Goal: Learn about a topic: Learn about a topic

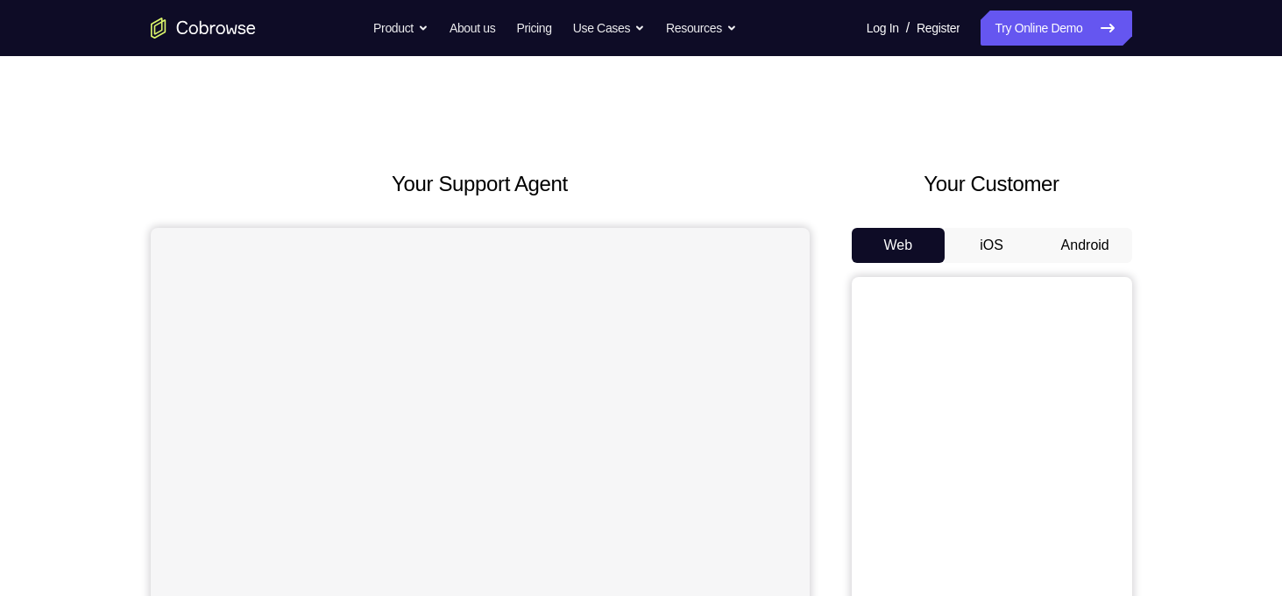
click at [1065, 259] on button "Android" at bounding box center [1086, 245] width 94 height 35
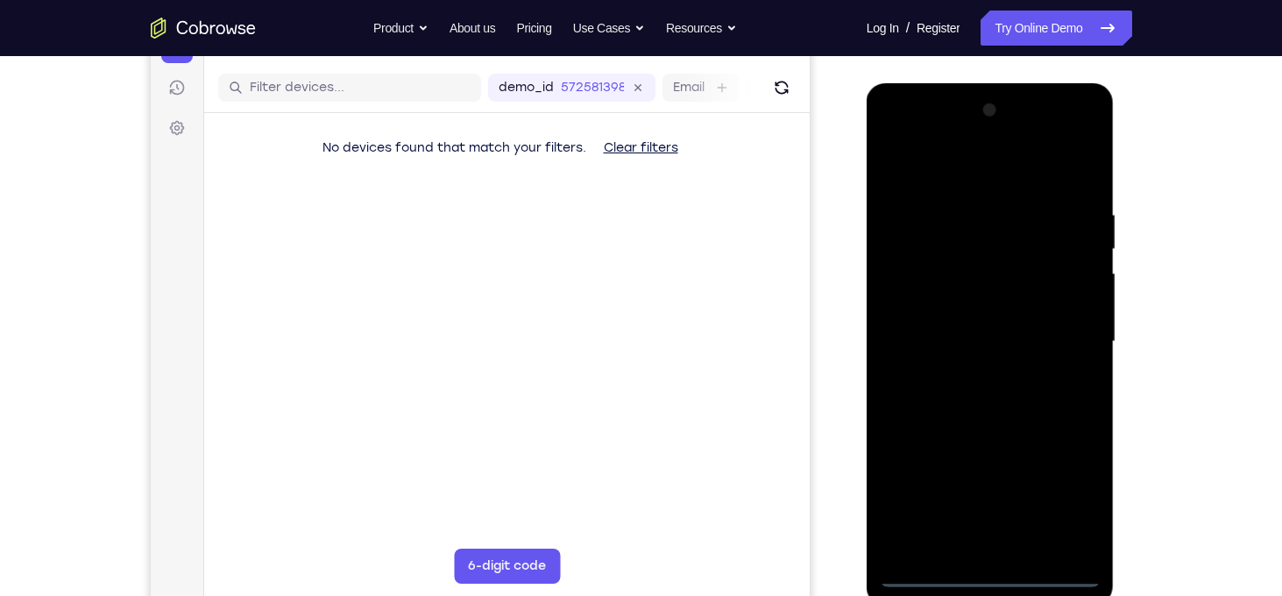
scroll to position [279, 0]
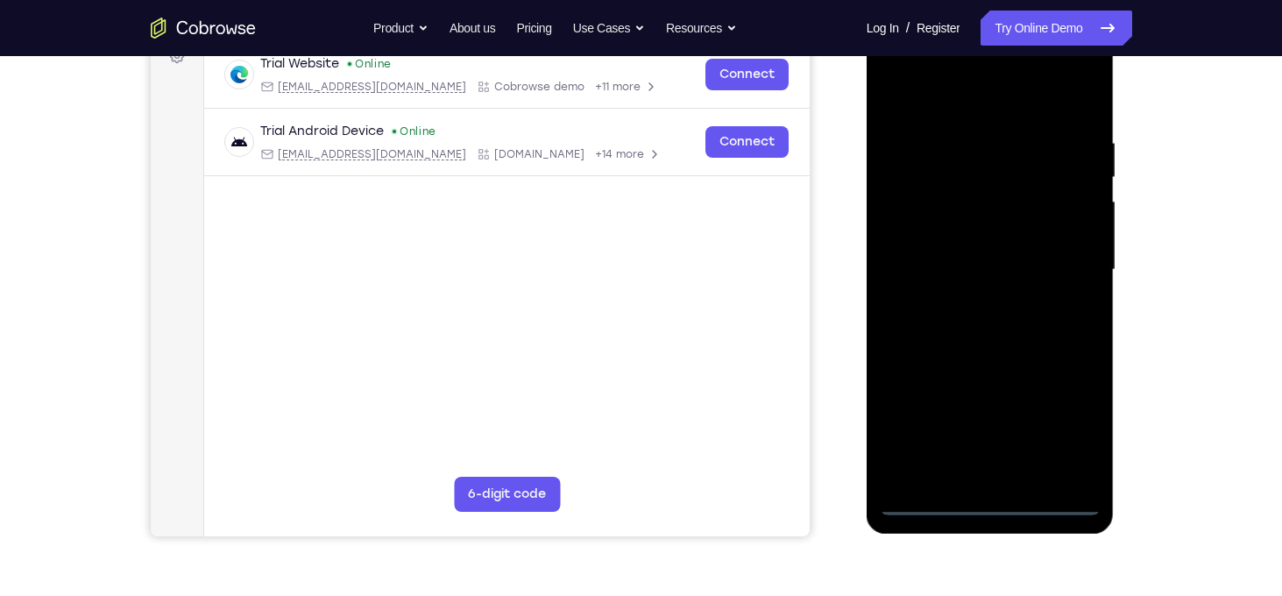
click at [987, 501] on div at bounding box center [990, 270] width 221 height 491
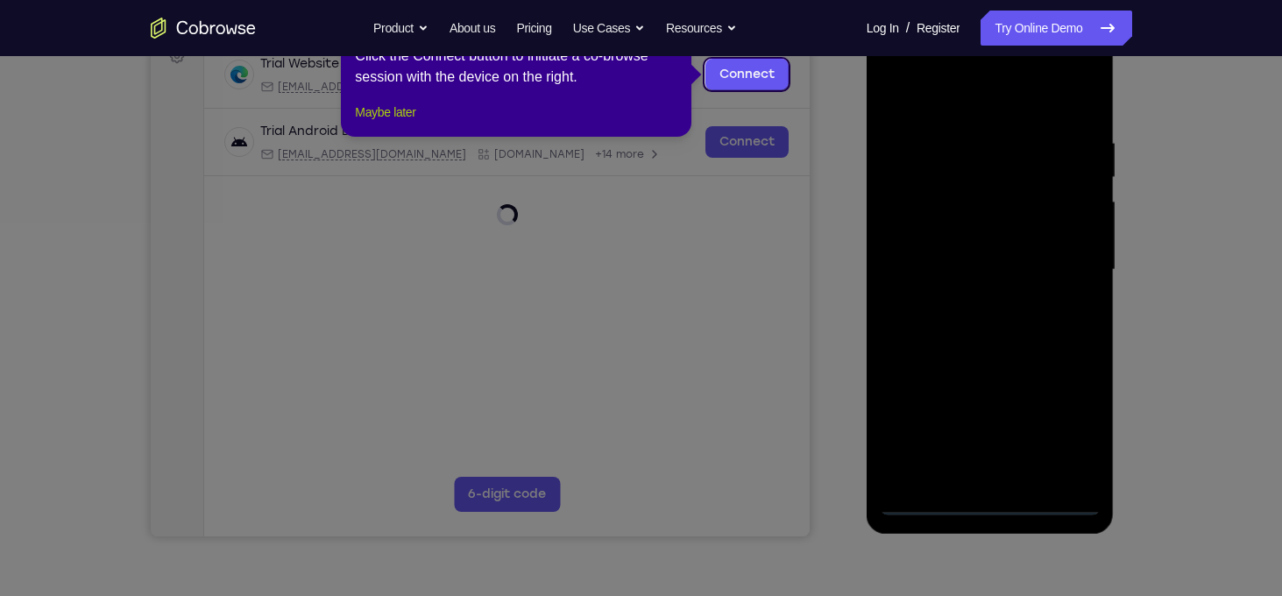
click at [403, 123] on button "Maybe later" at bounding box center [385, 112] width 60 height 21
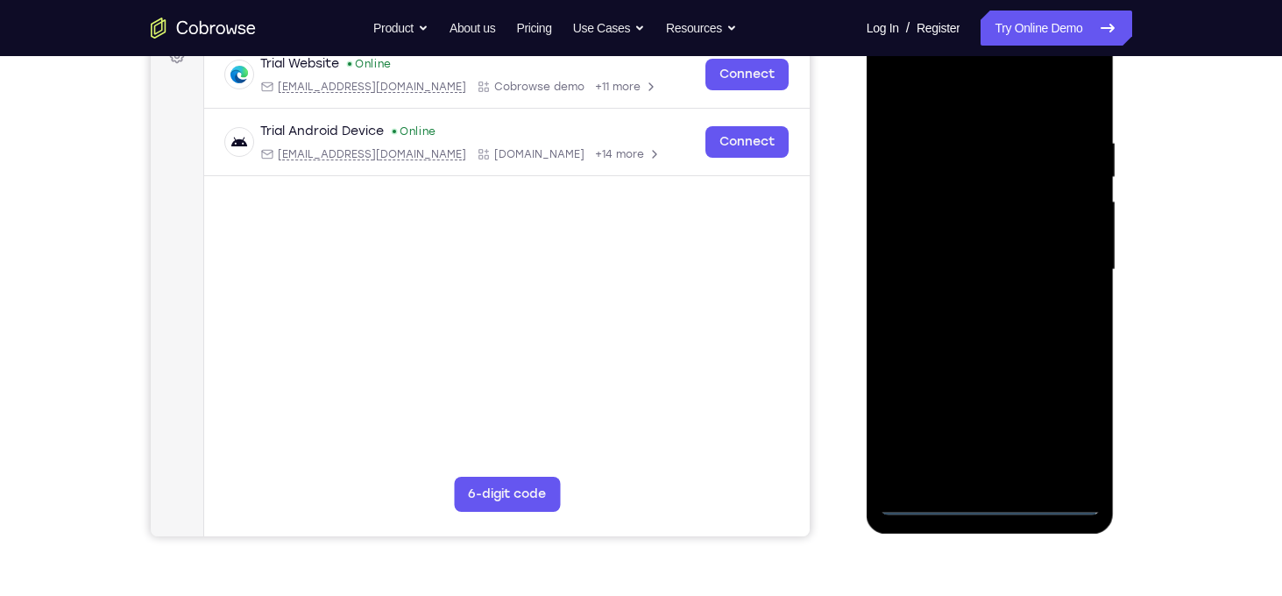
click at [1069, 426] on div at bounding box center [990, 270] width 221 height 491
click at [1006, 102] on div at bounding box center [990, 270] width 221 height 491
click at [1069, 263] on div at bounding box center [990, 270] width 221 height 491
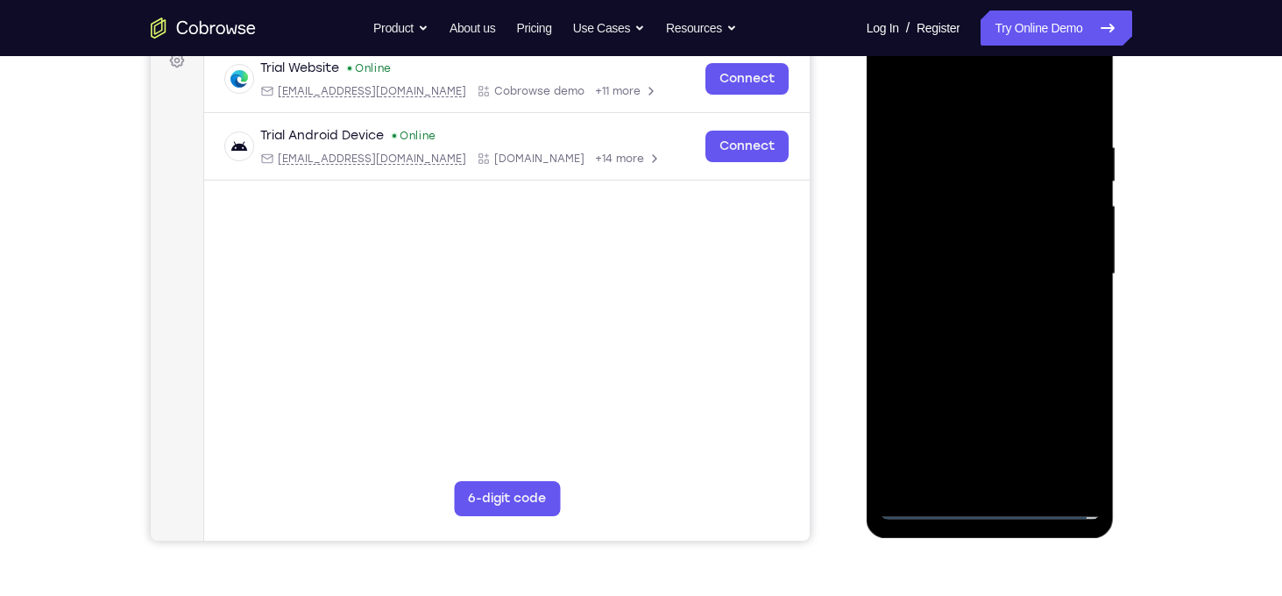
scroll to position [277, 0]
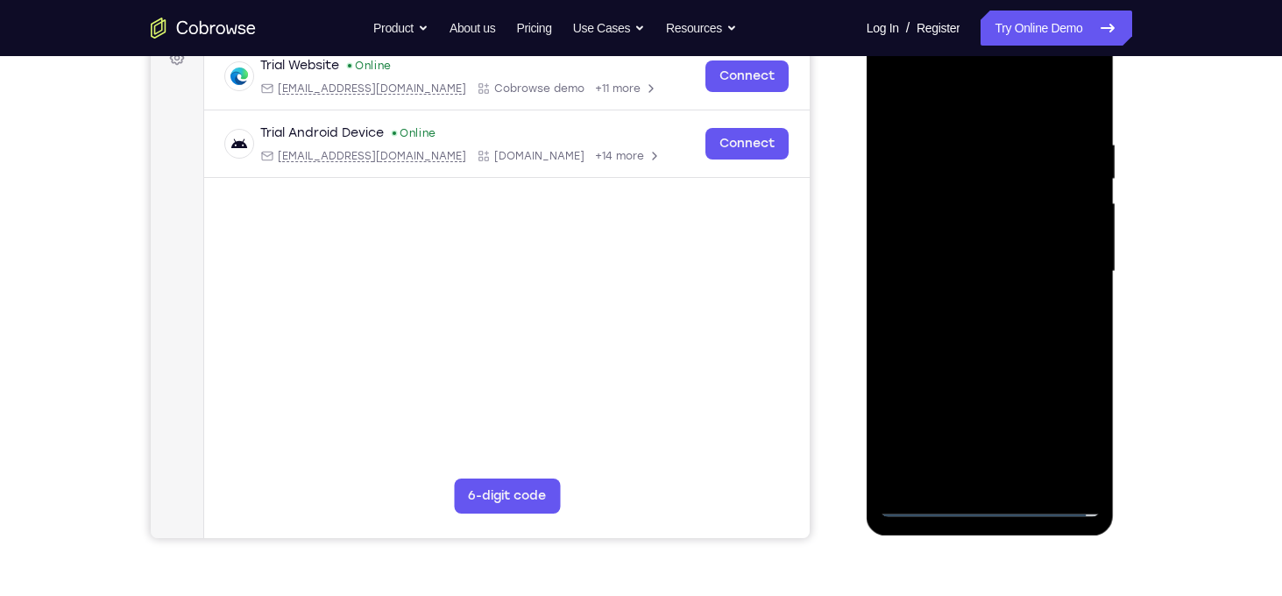
click at [970, 302] on div at bounding box center [990, 271] width 221 height 491
click at [1005, 250] on div at bounding box center [990, 271] width 221 height 491
click at [991, 266] on div at bounding box center [990, 271] width 221 height 491
click at [1035, 333] on div at bounding box center [990, 271] width 221 height 491
click at [1016, 325] on div at bounding box center [990, 271] width 221 height 491
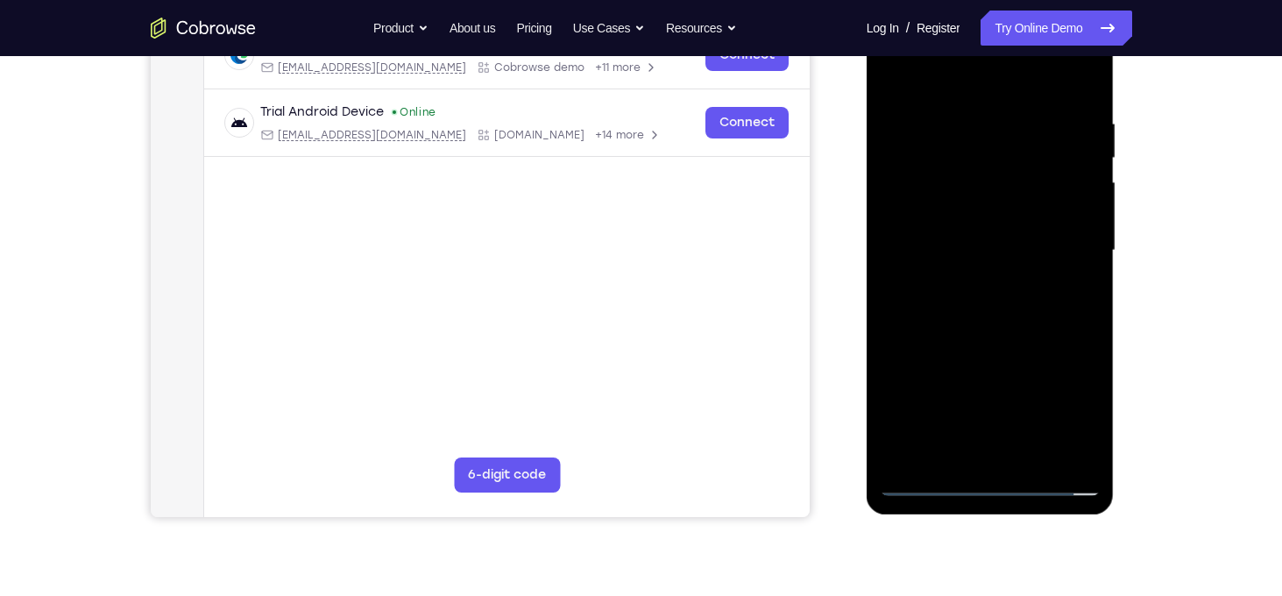
scroll to position [299, 0]
click at [997, 323] on div at bounding box center [990, 249] width 221 height 491
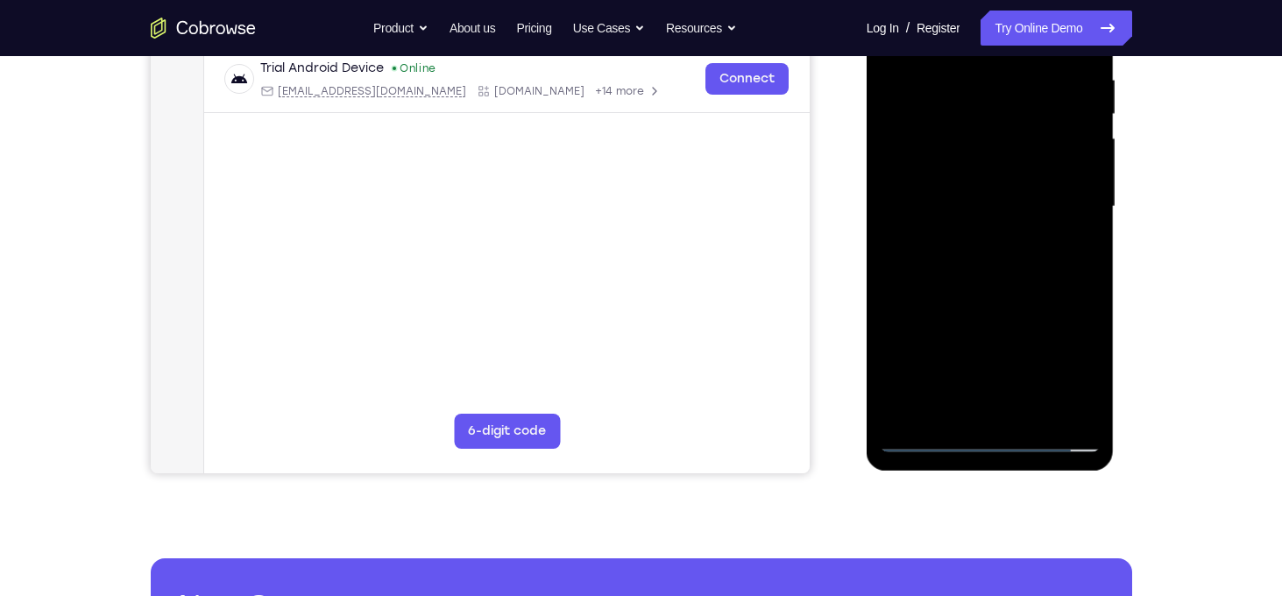
scroll to position [351, 0]
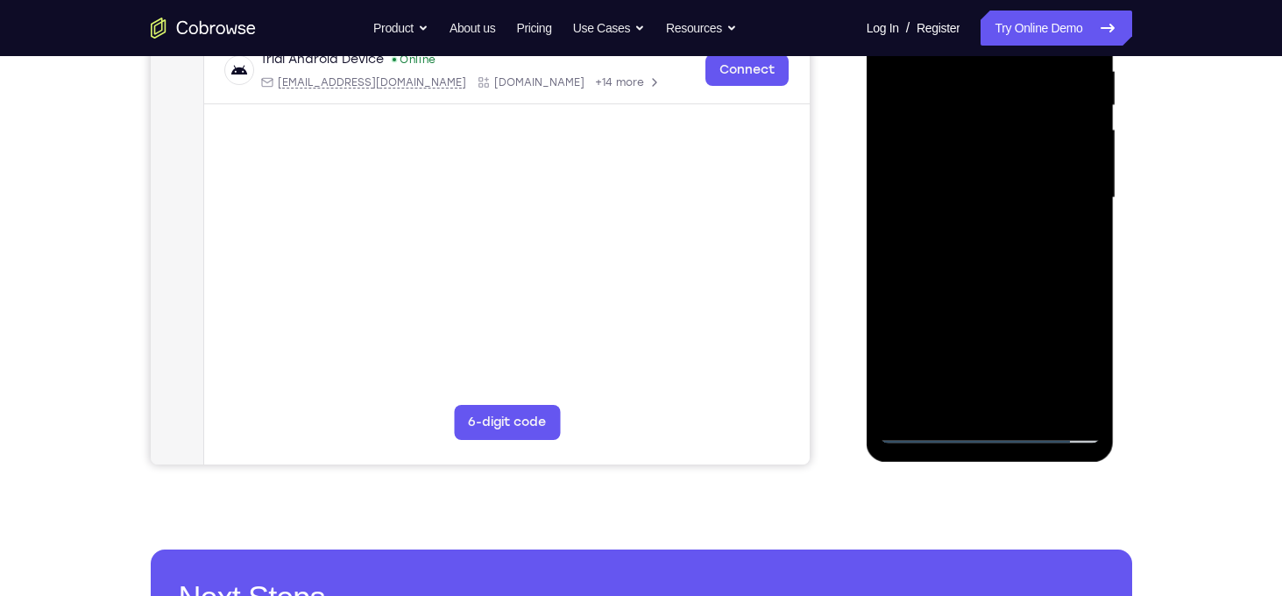
click at [1029, 404] on div at bounding box center [990, 198] width 221 height 491
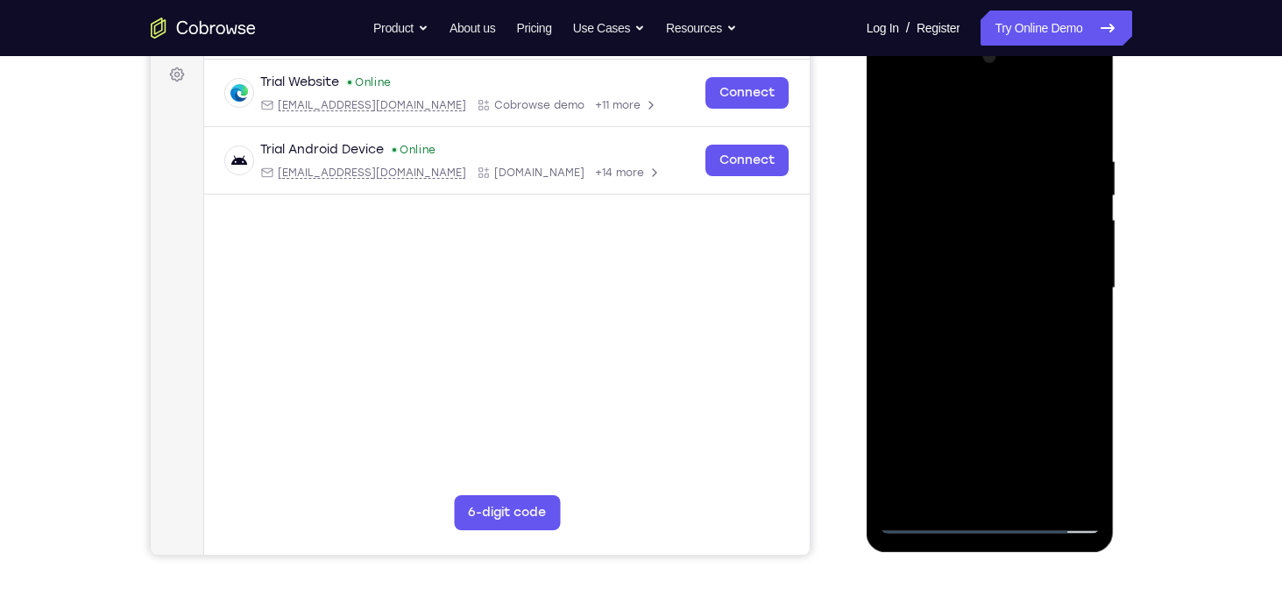
scroll to position [259, 0]
click at [995, 384] on div at bounding box center [990, 289] width 221 height 491
click at [1048, 281] on div at bounding box center [990, 289] width 221 height 491
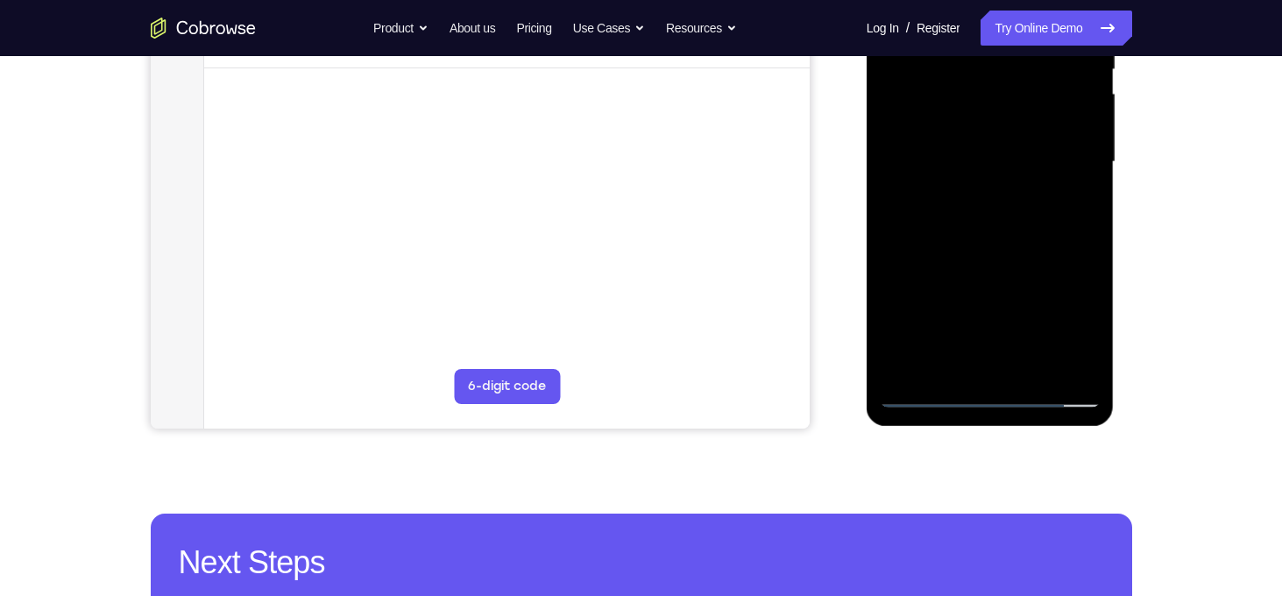
scroll to position [398, 0]
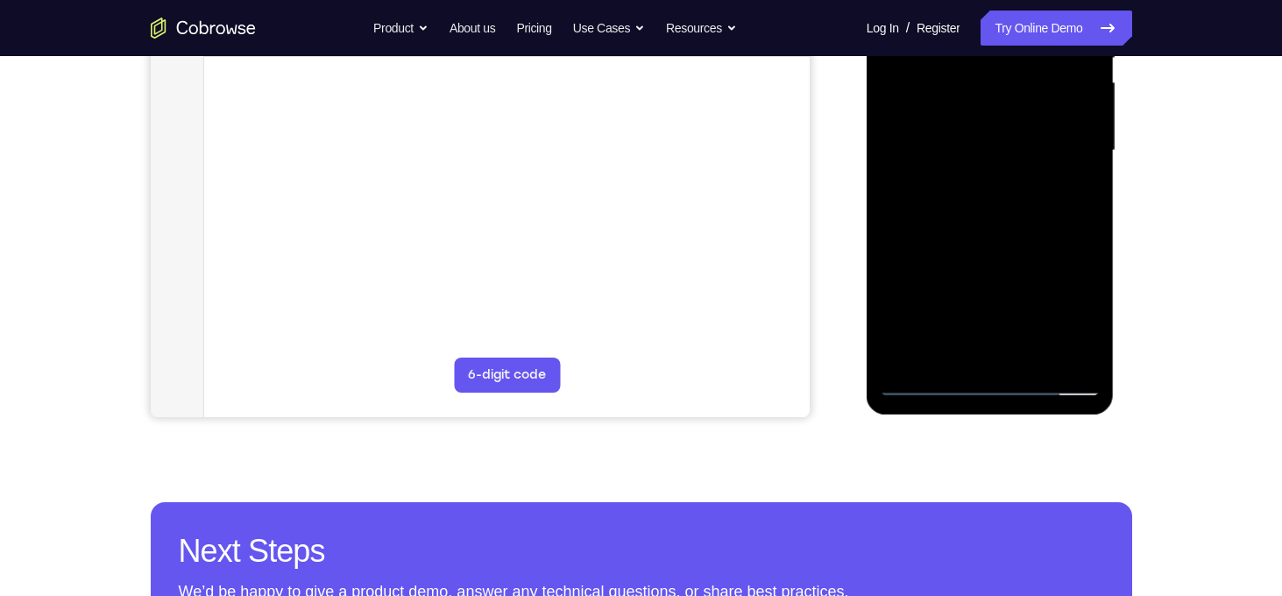
click at [978, 350] on div at bounding box center [990, 150] width 221 height 491
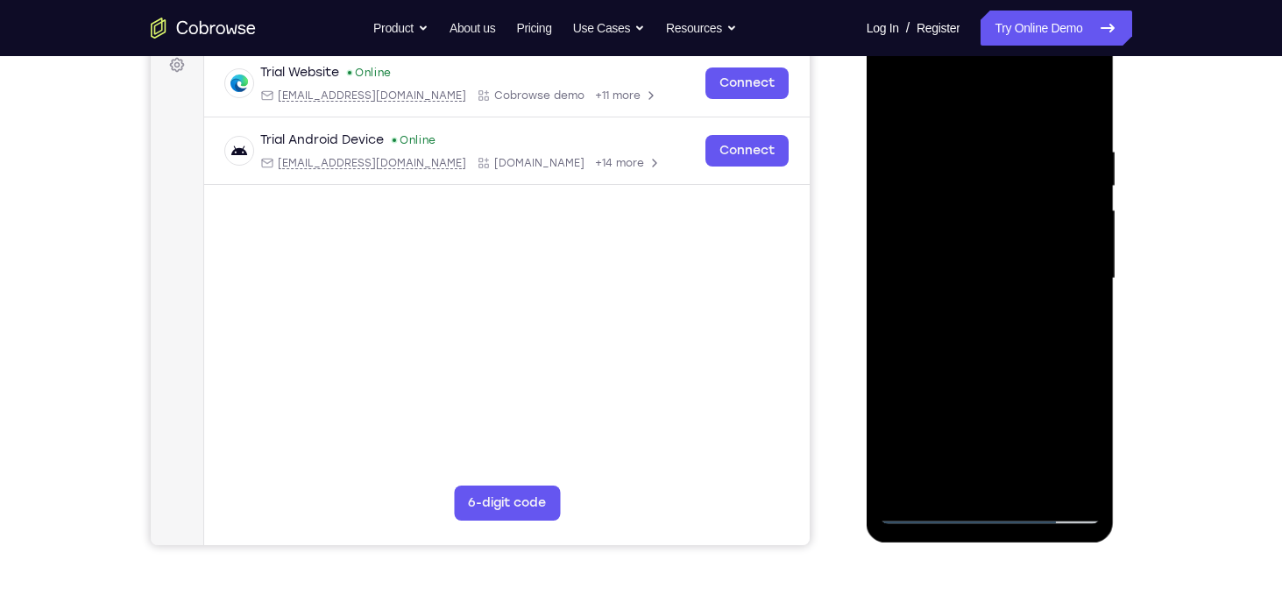
scroll to position [270, 0]
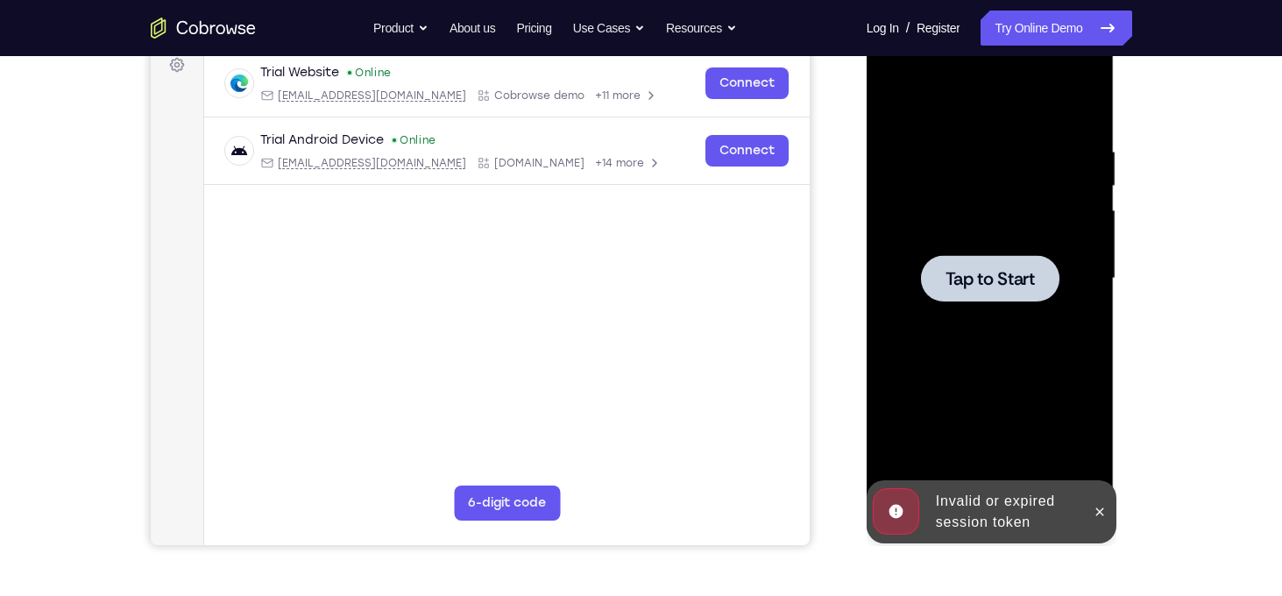
click at [978, 349] on div at bounding box center [990, 278] width 221 height 491
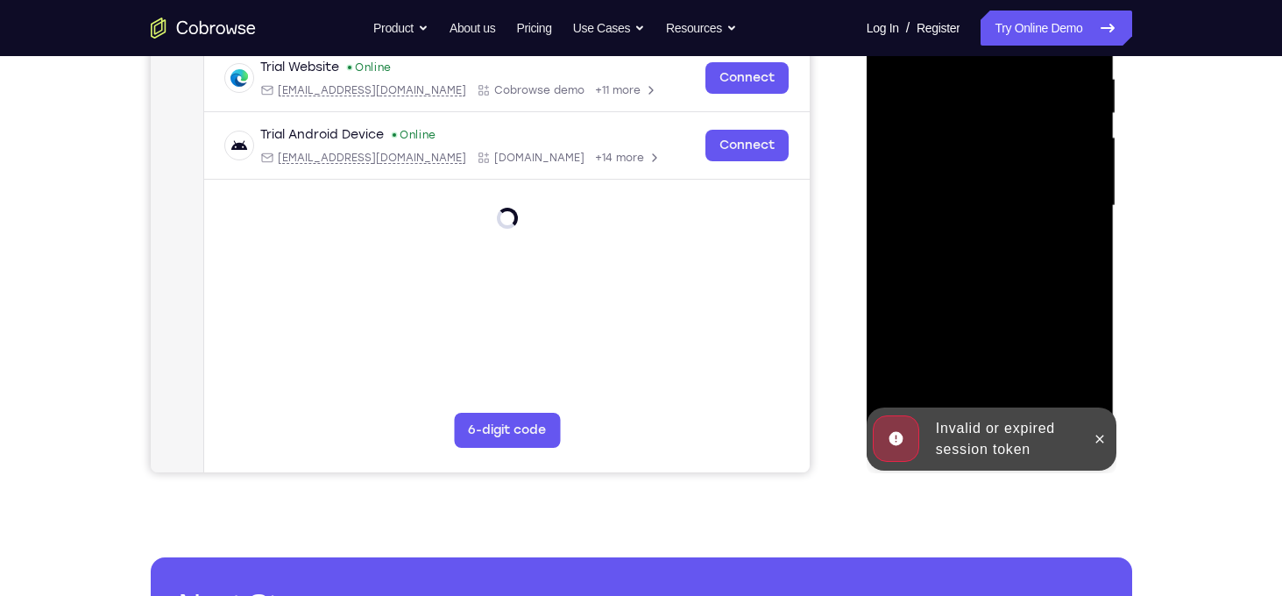
scroll to position [378, 0]
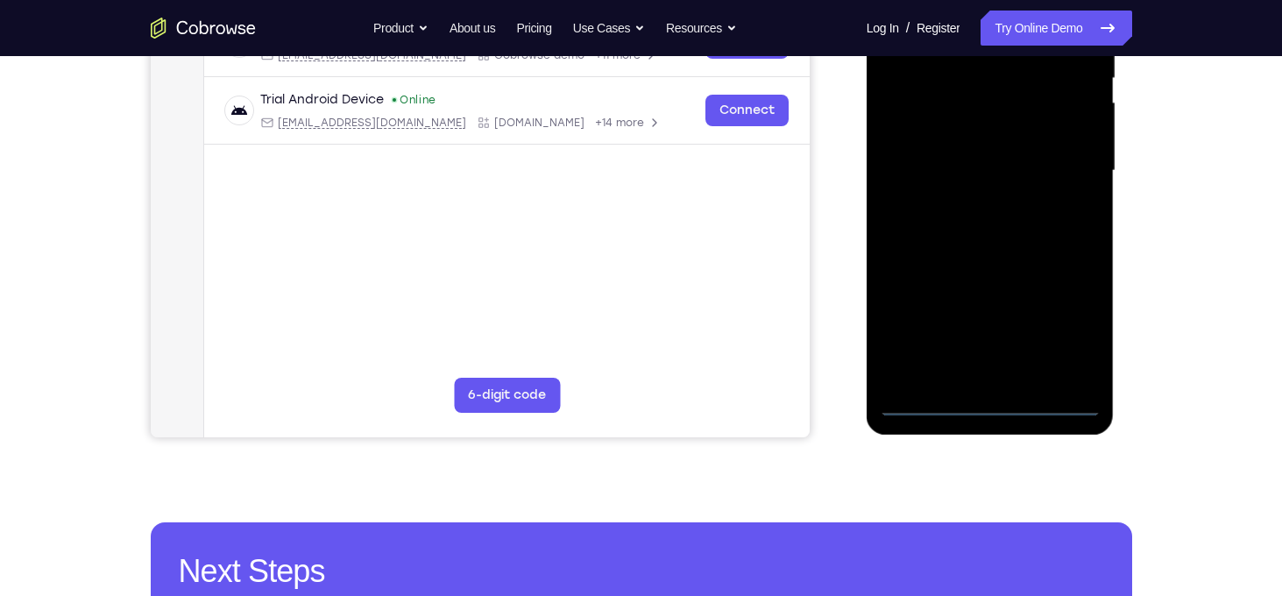
click at [1088, 406] on div at bounding box center [990, 170] width 221 height 491
click at [991, 403] on div at bounding box center [990, 170] width 221 height 491
click at [1069, 323] on div at bounding box center [990, 170] width 221 height 491
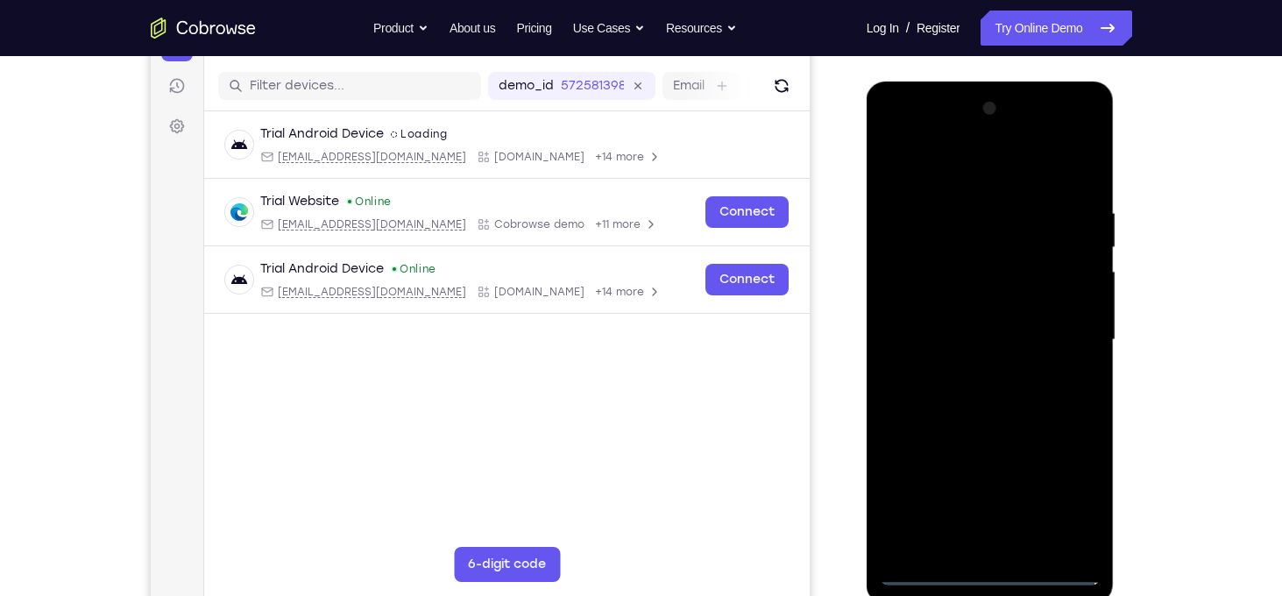
scroll to position [208, 0]
click at [977, 166] on div at bounding box center [990, 341] width 221 height 491
click at [1062, 330] on div at bounding box center [990, 341] width 221 height 491
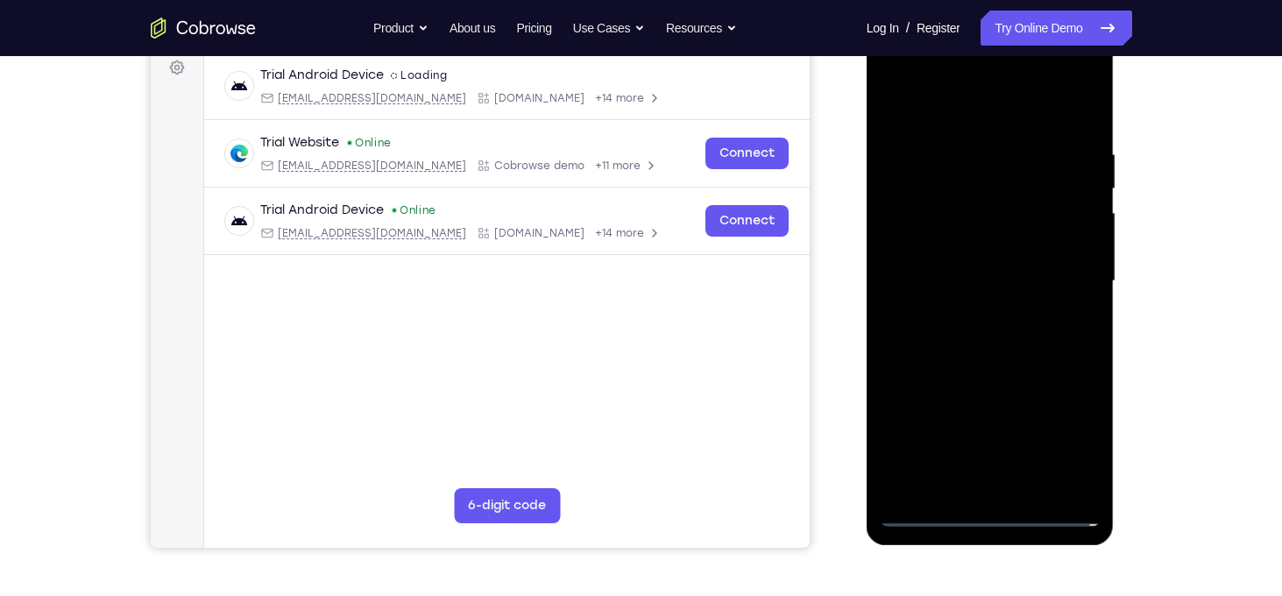
scroll to position [270, 0]
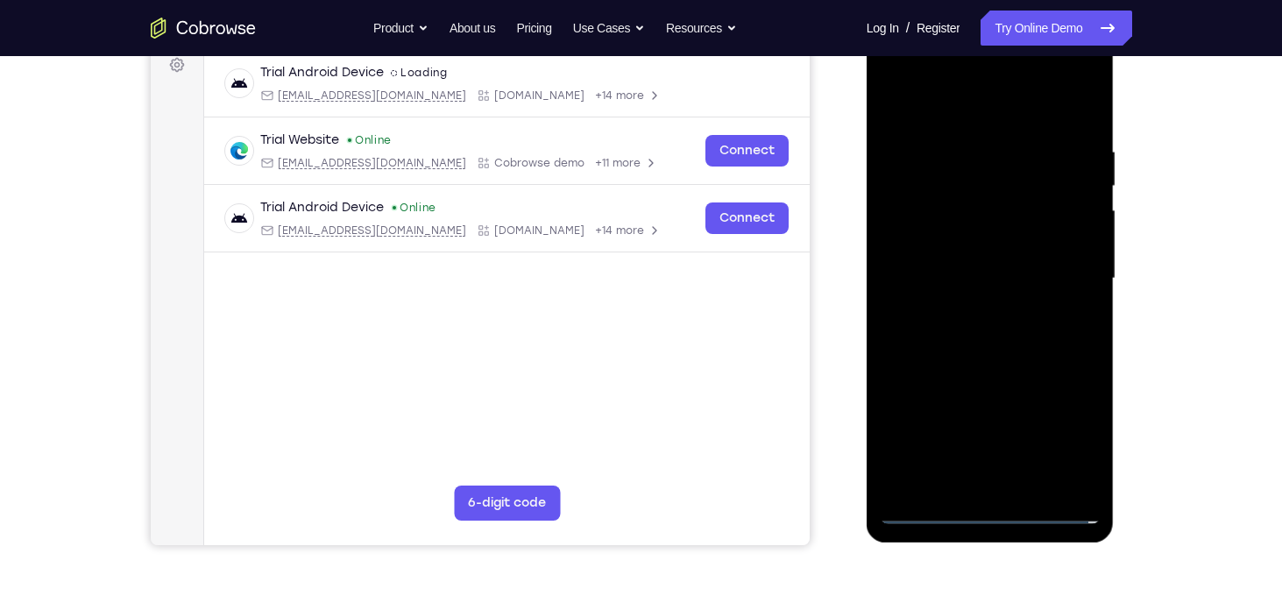
click at [970, 311] on div at bounding box center [990, 278] width 221 height 491
click at [984, 252] on div at bounding box center [990, 278] width 221 height 491
click at [974, 271] on div at bounding box center [990, 278] width 221 height 491
click at [977, 335] on div at bounding box center [990, 278] width 221 height 491
click at [961, 338] on div at bounding box center [990, 278] width 221 height 491
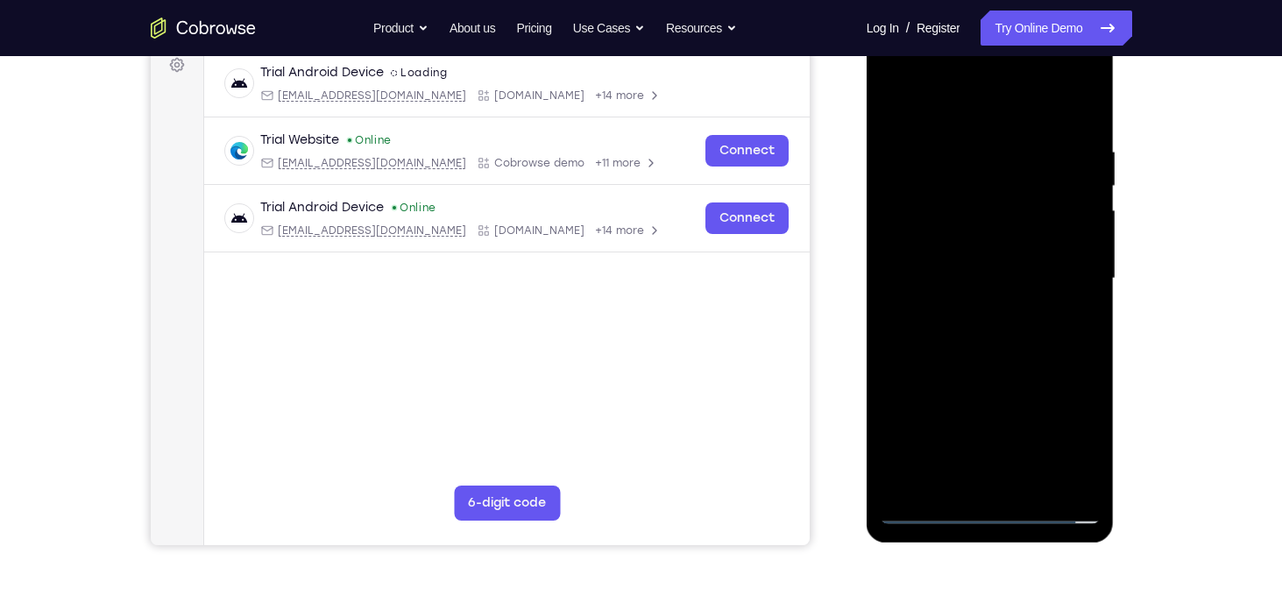
click at [1026, 350] on div at bounding box center [990, 278] width 221 height 491
click at [1036, 487] on div at bounding box center [990, 278] width 221 height 491
click at [985, 378] on div at bounding box center [990, 278] width 221 height 491
click at [1000, 237] on div at bounding box center [990, 278] width 221 height 491
click at [891, 107] on div at bounding box center [990, 278] width 221 height 491
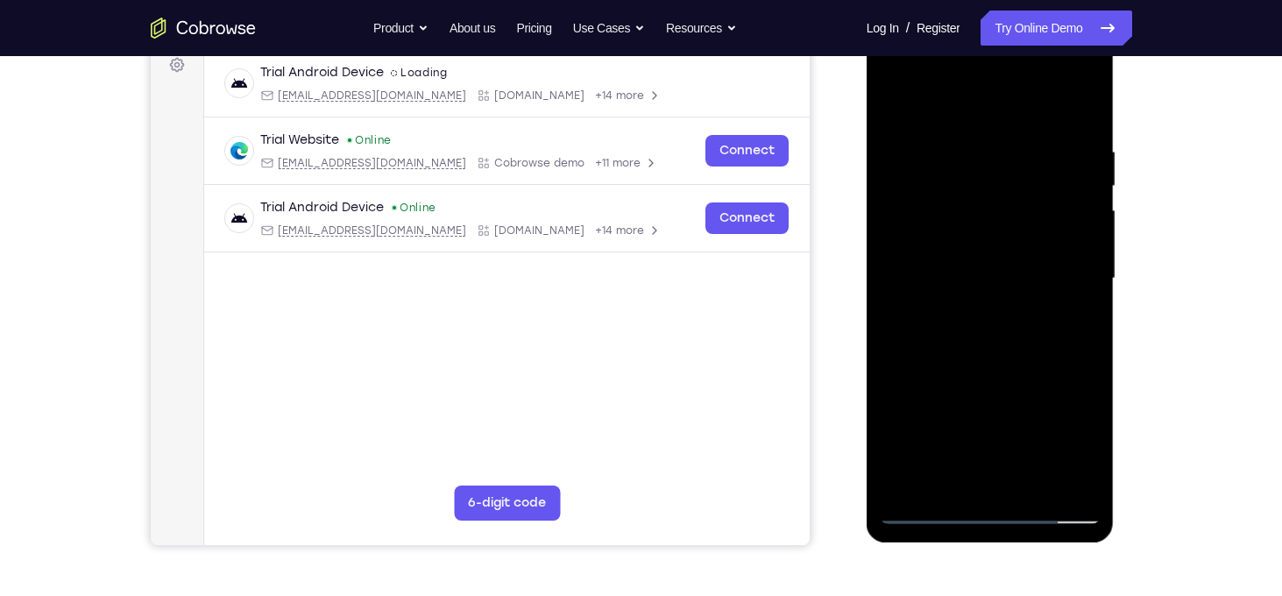
click at [983, 263] on div at bounding box center [990, 278] width 221 height 491
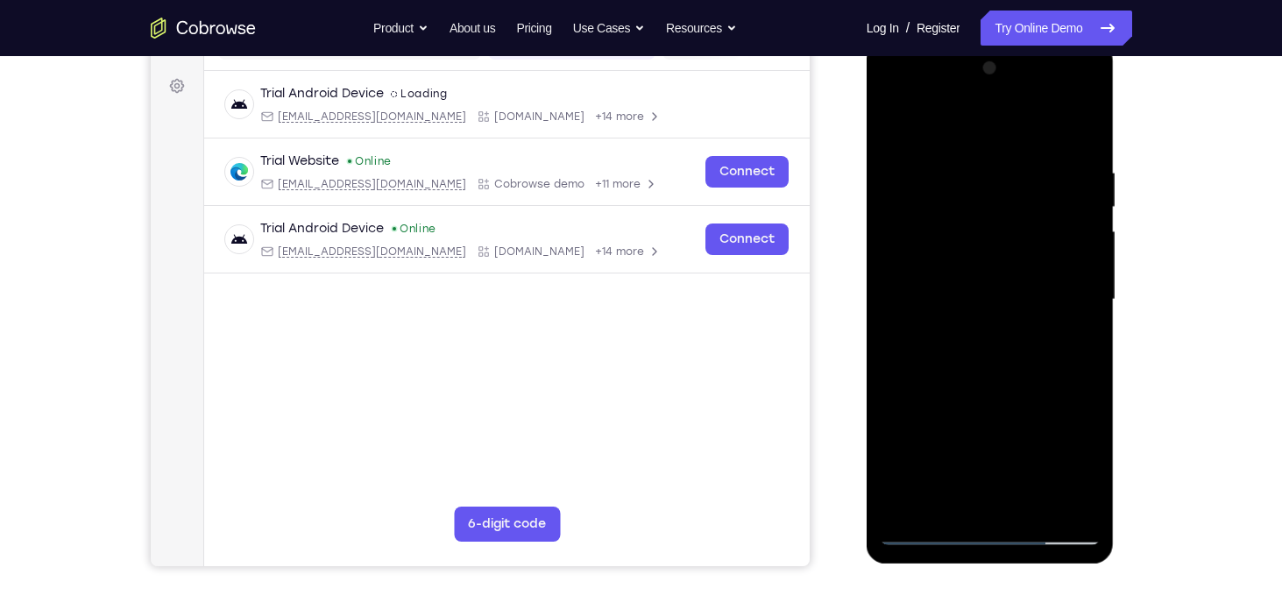
scroll to position [244, 0]
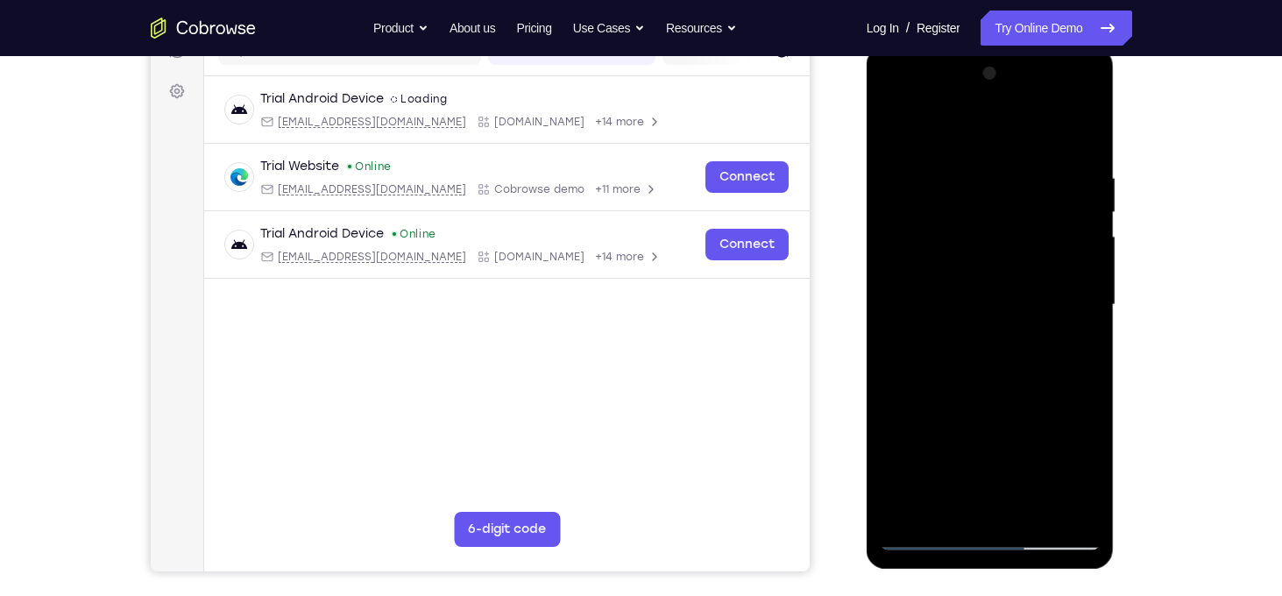
click at [895, 133] on div at bounding box center [990, 305] width 221 height 491
click at [997, 293] on div at bounding box center [990, 305] width 221 height 491
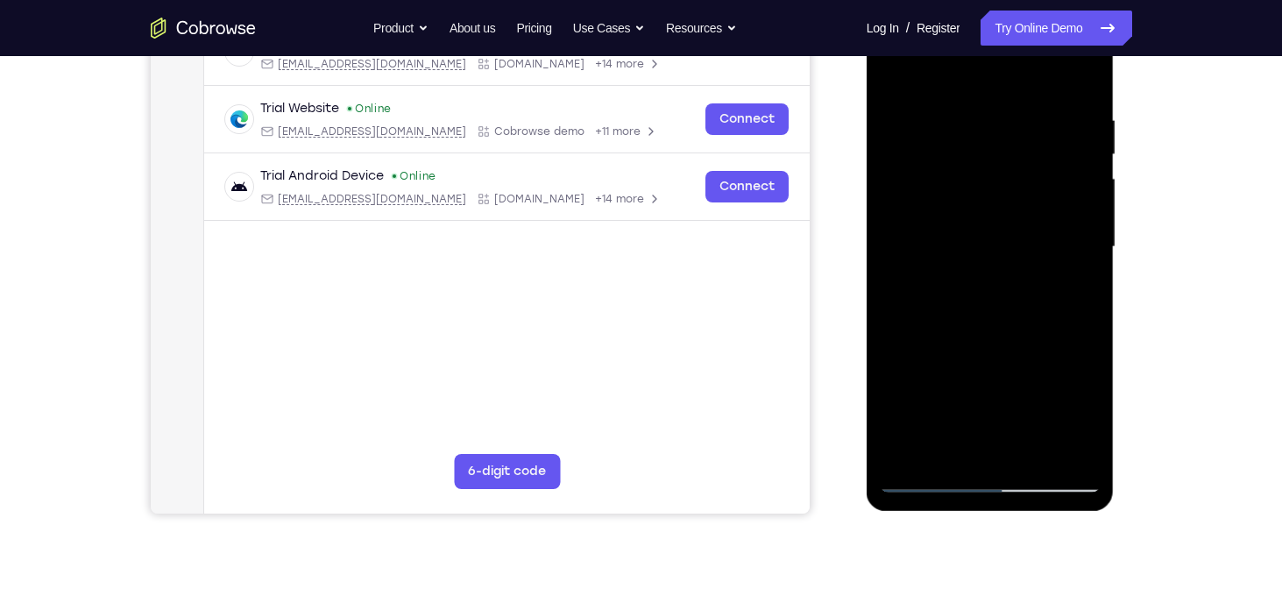
scroll to position [302, 0]
click at [895, 75] on div at bounding box center [990, 247] width 221 height 491
click at [998, 238] on div at bounding box center [990, 247] width 221 height 491
click at [891, 75] on div at bounding box center [990, 247] width 221 height 491
click at [1012, 238] on div at bounding box center [990, 247] width 221 height 491
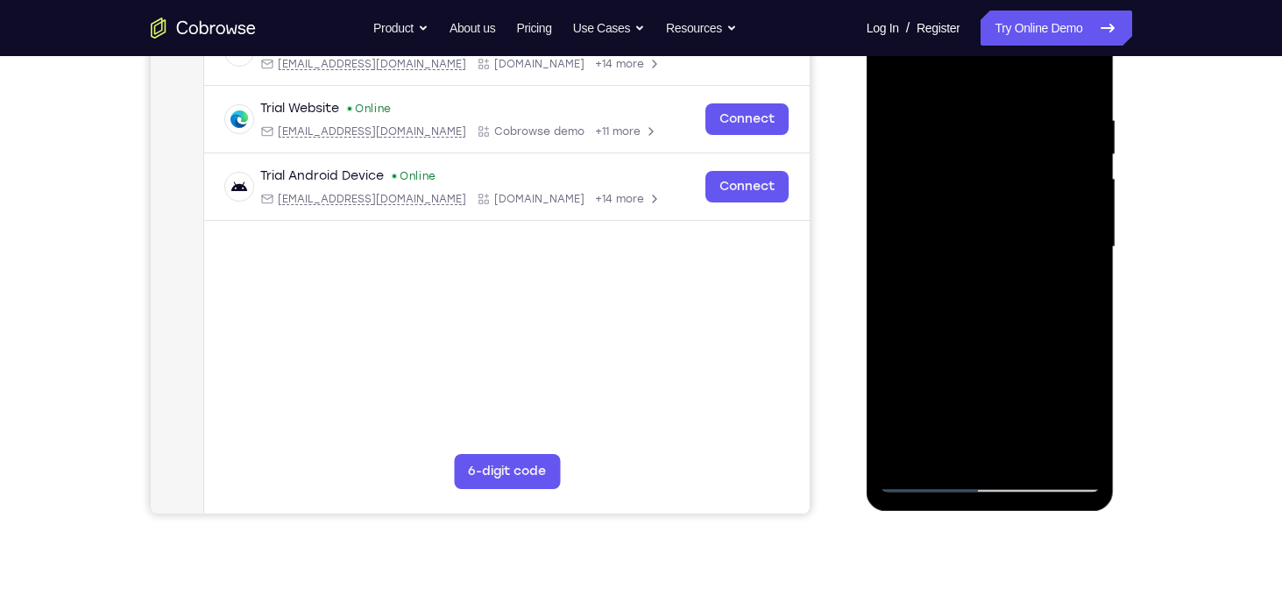
click at [892, 73] on div at bounding box center [990, 247] width 221 height 491
click at [941, 448] on div at bounding box center [990, 247] width 221 height 491
click at [951, 456] on div at bounding box center [990, 247] width 221 height 491
click at [1001, 70] on div at bounding box center [990, 247] width 221 height 491
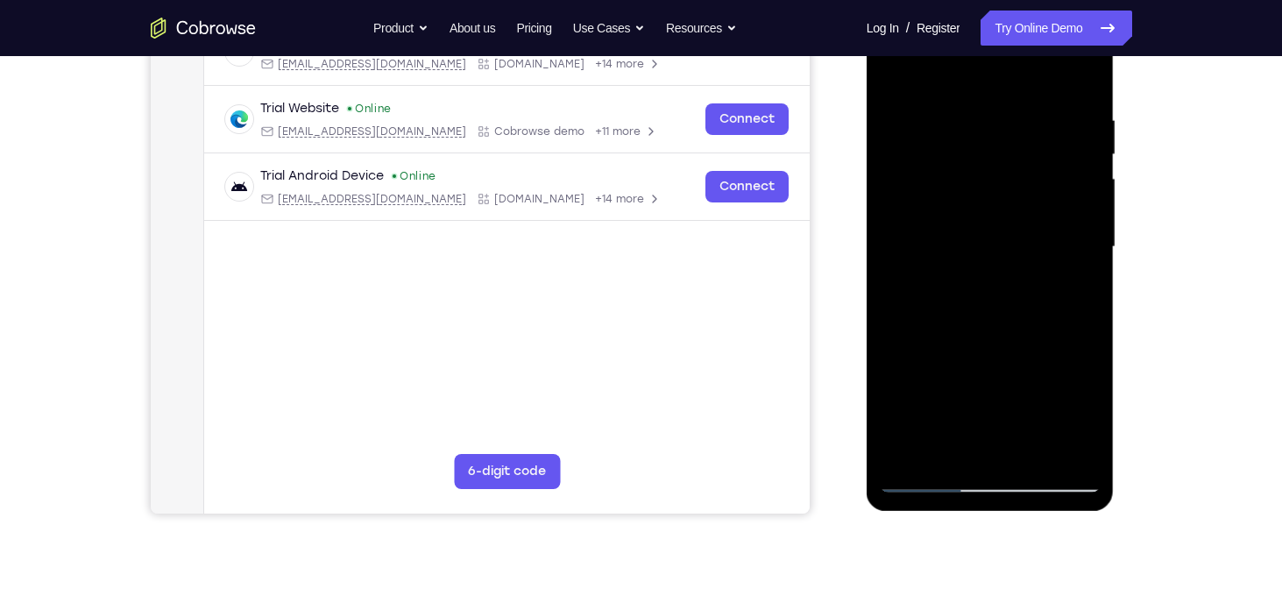
click at [897, 216] on div at bounding box center [990, 247] width 221 height 491
click at [1081, 229] on div at bounding box center [990, 247] width 221 height 491
click at [1030, 452] on div at bounding box center [990, 247] width 221 height 491
click at [967, 206] on div at bounding box center [990, 247] width 221 height 491
click at [895, 78] on div at bounding box center [990, 247] width 221 height 491
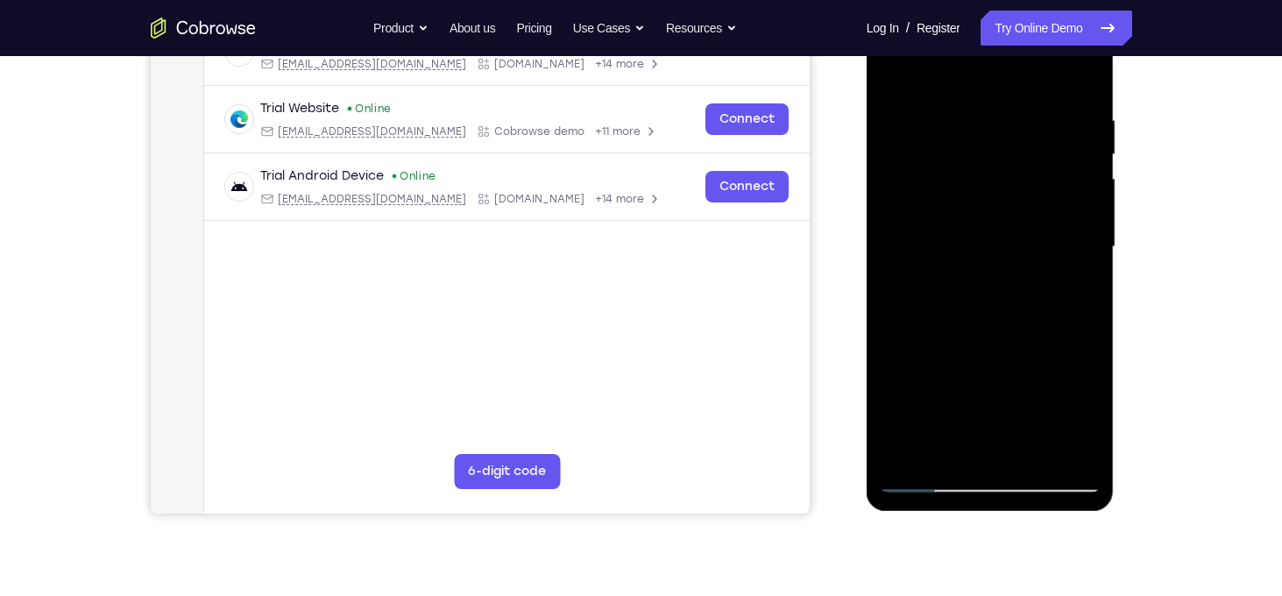
click at [998, 236] on div at bounding box center [990, 247] width 221 height 491
click at [891, 69] on div at bounding box center [990, 247] width 221 height 491
click at [1043, 238] on div at bounding box center [990, 247] width 221 height 491
click at [905, 73] on div at bounding box center [990, 247] width 221 height 491
click at [941, 240] on div at bounding box center [990, 247] width 221 height 491
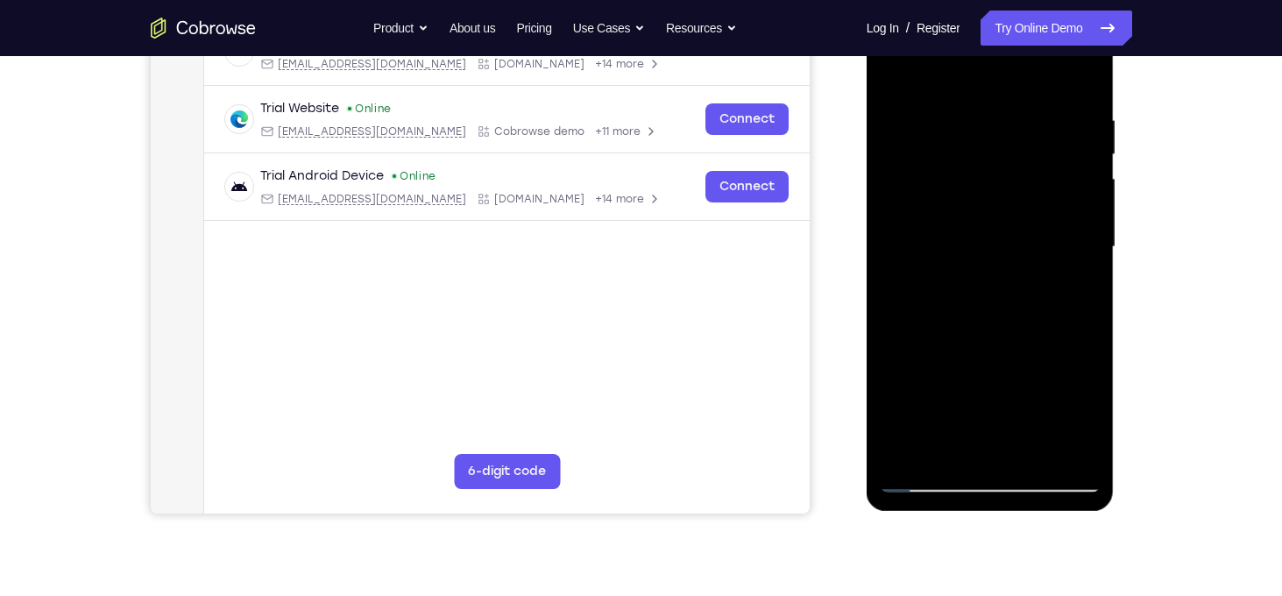
click at [891, 64] on div at bounding box center [990, 247] width 221 height 491
click at [895, 75] on div at bounding box center [990, 247] width 221 height 491
click at [1028, 455] on div at bounding box center [990, 247] width 221 height 491
click at [1014, 210] on div at bounding box center [990, 247] width 221 height 491
